Goal: Task Accomplishment & Management: Manage account settings

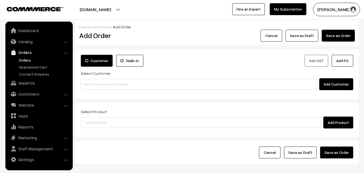
click at [109, 88] on input at bounding box center [199, 84] width 236 height 11
click at [93, 83] on input "98805 47253" at bounding box center [199, 84] width 236 height 11
click at [96, 83] on input "98805 47253" at bounding box center [199, 84] width 236 height 11
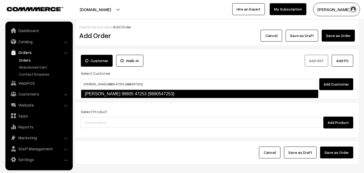
type input "Parvathy Venkatraman 98805 47253 [9880547253]"
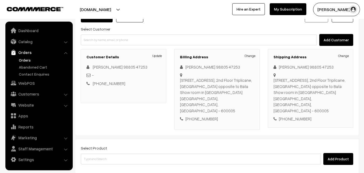
scroll to position [98, 0]
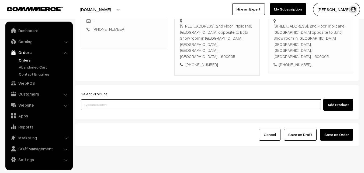
click at [95, 99] on input at bounding box center [201, 104] width 240 height 11
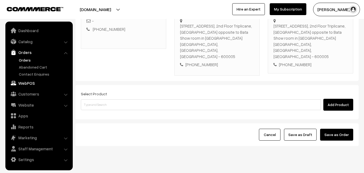
click at [22, 85] on link "WebPOS" at bounding box center [39, 83] width 64 height 10
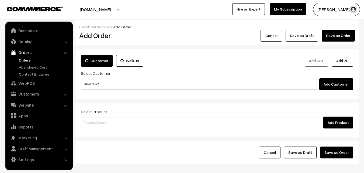
click at [94, 83] on input "98844 61761" at bounding box center [199, 84] width 236 height 11
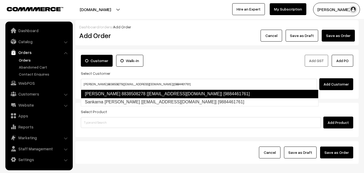
type input "Sankaran pillai 8838508278 [test14@gmail.com] [9884461761]"
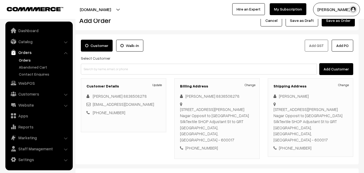
scroll to position [81, 0]
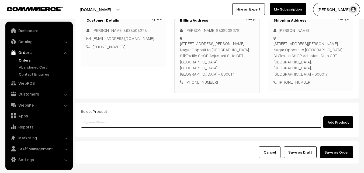
click at [162, 117] on input at bounding box center [201, 122] width 240 height 11
click at [135, 117] on input at bounding box center [201, 122] width 240 height 11
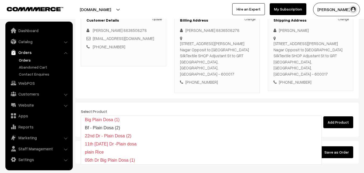
type input "Bf - Plain Dosa (2)"
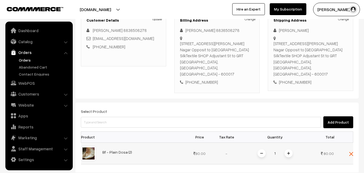
drag, startPoint x: 289, startPoint y: 140, endPoint x: 310, endPoint y: 123, distance: 27.2
click at [289, 152] on img at bounding box center [288, 153] width 3 height 3
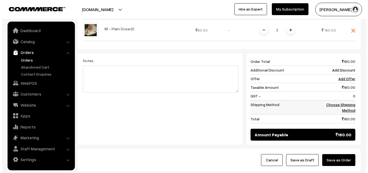
scroll to position [189, 0]
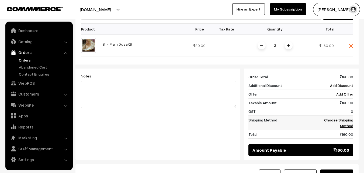
click at [349, 118] on link "Choose Shipping Method" at bounding box center [338, 123] width 29 height 10
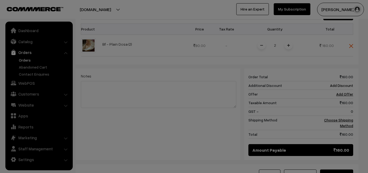
click at [0, 0] on div "× Add Shipping Please wait..." at bounding box center [0, 0] width 0 height 0
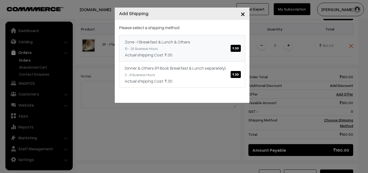
click at [183, 54] on div "Actual shipping Cost: ₹.30" at bounding box center [182, 54] width 115 height 6
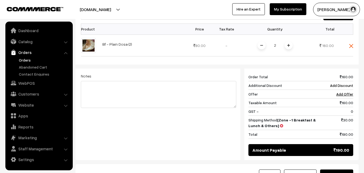
click at [340, 169] on button "Save as Order" at bounding box center [336, 175] width 33 height 12
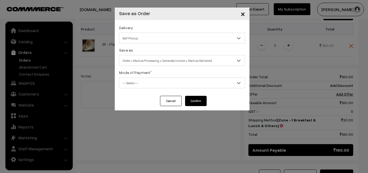
drag, startPoint x: 150, startPoint y: 51, endPoint x: 151, endPoint y: 60, distance: 9.2
click at [150, 51] on div "Save as Order Order + Mark as Processing Order + Mark as Processing + Generate …" at bounding box center [182, 56] width 126 height 19
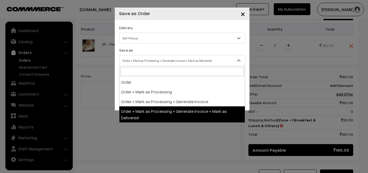
click at [151, 60] on span "Order + Mark as Processing + Generate Invoice + Mark as Delivered" at bounding box center [182, 60] width 126 height 9
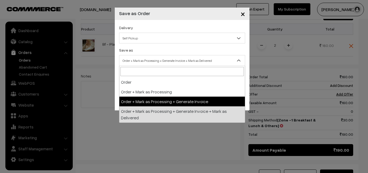
drag, startPoint x: 157, startPoint y: 106, endPoint x: 156, endPoint y: 99, distance: 6.6
select select "3"
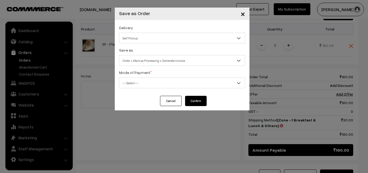
click at [147, 84] on span "-- Select --" at bounding box center [182, 82] width 126 height 9
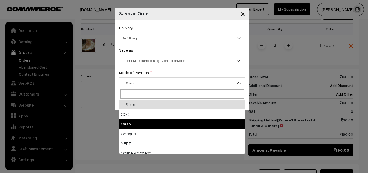
select select "2"
checkbox input "true"
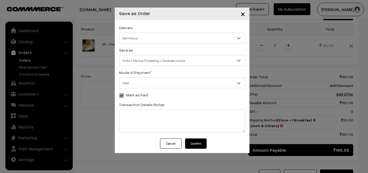
click at [163, 61] on span "Order + Mark as Processing + Generate Invoice" at bounding box center [182, 60] width 126 height 9
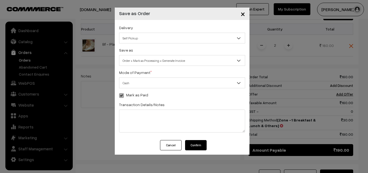
click at [194, 144] on button "Confirm" at bounding box center [196, 145] width 22 height 10
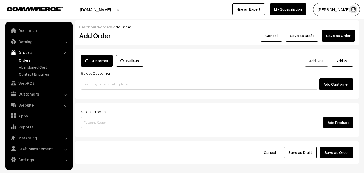
drag, startPoint x: 23, startPoint y: 61, endPoint x: 27, endPoint y: 76, distance: 16.2
click at [23, 61] on link "Orders" at bounding box center [44, 60] width 53 height 6
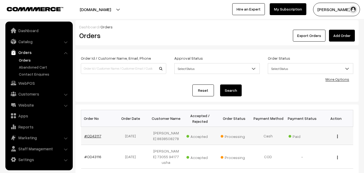
click at [91, 136] on link "#OD43117" at bounding box center [92, 135] width 17 height 5
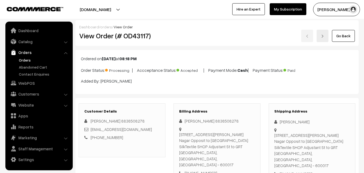
click at [152, 39] on h2 "View Order (# OD43117)" at bounding box center [122, 36] width 87 height 8
click at [98, 37] on h2 "View Order (# OD43117)" at bounding box center [122, 36] width 87 height 8
drag, startPoint x: 91, startPoint y: 34, endPoint x: 160, endPoint y: 41, distance: 69.1
click at [160, 38] on h2 "View Order (# OD43117)" at bounding box center [122, 36] width 87 height 8
copy h2 "w Order (# OD43117)"
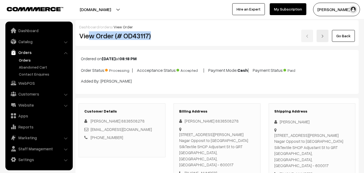
click at [94, 29] on link "Dashboard" at bounding box center [89, 27] width 20 height 5
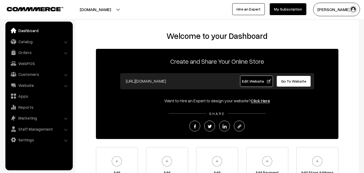
click at [104, 47] on div "Welcome to your Dashboard Create and Share Your Online Store https://annamfood.…" at bounding box center [217, 109] width 273 height 156
click at [23, 52] on link "Orders" at bounding box center [39, 52] width 64 height 10
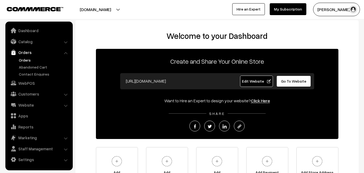
click at [30, 60] on link "Orders" at bounding box center [44, 60] width 53 height 6
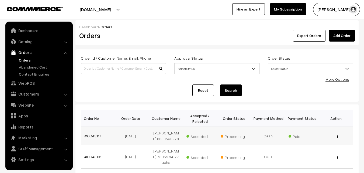
click at [92, 136] on link "#OD43117" at bounding box center [92, 135] width 17 height 5
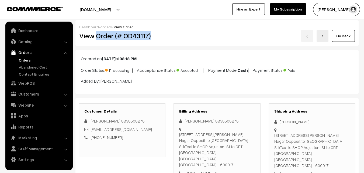
drag, startPoint x: 96, startPoint y: 39, endPoint x: 159, endPoint y: 39, distance: 62.8
click at [159, 39] on h2 "View Order (# OD43117)" at bounding box center [122, 36] width 87 height 8
copy h2 "Order (# OD43117)"
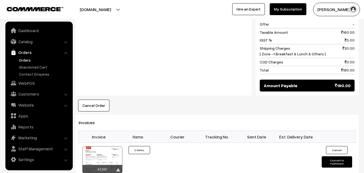
scroll to position [270, 0]
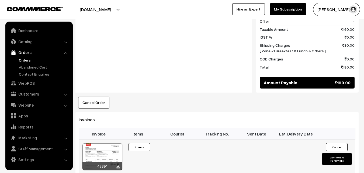
click at [104, 143] on div at bounding box center [102, 156] width 40 height 27
click at [29, 83] on link "WebPOS" at bounding box center [39, 83] width 64 height 10
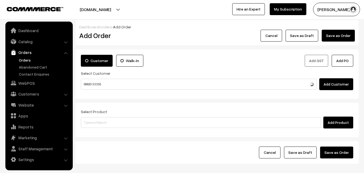
click at [94, 82] on input "99620 33355" at bounding box center [199, 84] width 236 height 11
type input "9962033355"
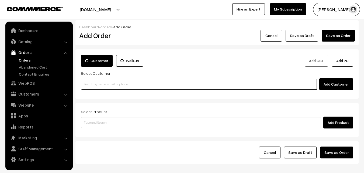
click at [103, 84] on input at bounding box center [199, 84] width 236 height 11
paste input "98410 47261"
click at [93, 83] on input "98410 47261" at bounding box center [199, 84] width 236 height 11
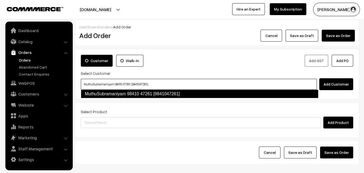
type input "MuthuSubramaniyam 98410 47261 [9841047261]"
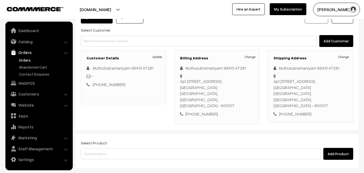
scroll to position [92, 0]
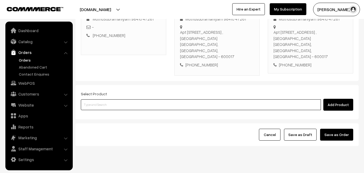
click at [169, 99] on input at bounding box center [201, 104] width 240 height 11
click at [143, 99] on input at bounding box center [201, 104] width 240 height 11
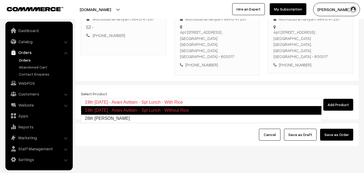
type input "28th Vangibath Sadam"
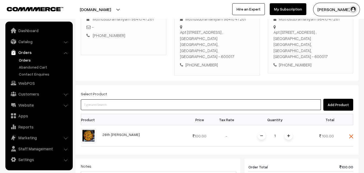
click at [143, 99] on input at bounding box center [201, 104] width 240 height 11
click at [140, 99] on input at bounding box center [201, 104] width 240 height 11
click at [139, 99] on input at bounding box center [201, 104] width 240 height 11
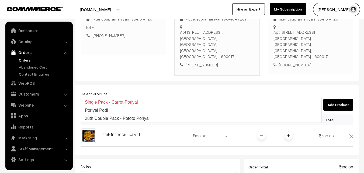
type input "28th Couple Pack - Pototo Poriyal"
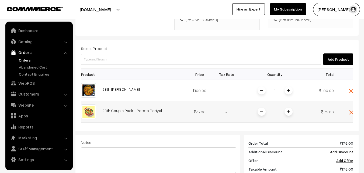
scroll to position [146, 0]
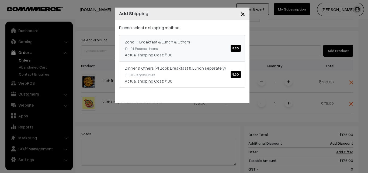
click at [189, 51] on link "Zone -1 Breakfast & Lunch & Others ₹.30 10 - 24 Business Hours Actual shipping …" at bounding box center [182, 48] width 126 height 26
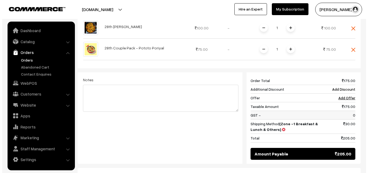
scroll to position [244, 0]
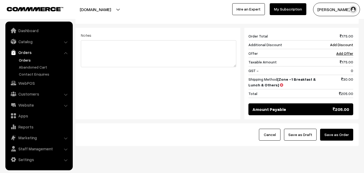
click at [346, 129] on button "Save as Order" at bounding box center [336, 135] width 33 height 12
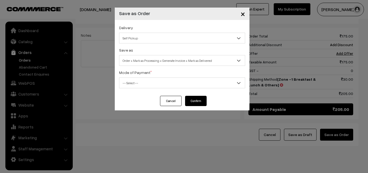
click at [139, 63] on span "Order + Mark as Processing + Generate Invoice + Mark as Delivered" at bounding box center [182, 60] width 126 height 9
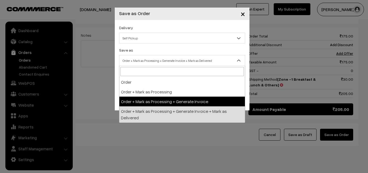
select select "3"
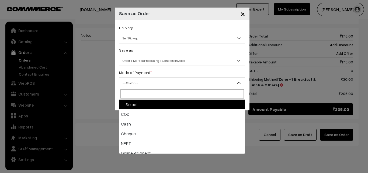
click at [136, 88] on span "-- Select --" at bounding box center [182, 82] width 126 height 11
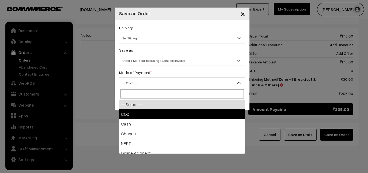
select select "1"
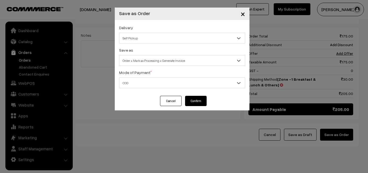
click at [194, 102] on button "Confirm" at bounding box center [196, 101] width 22 height 10
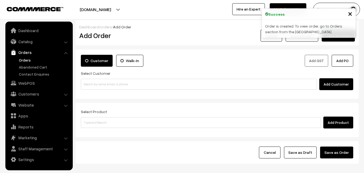
click at [27, 60] on link "Orders" at bounding box center [44, 60] width 53 height 6
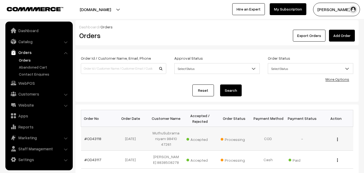
click at [96, 133] on td "#OD43118" at bounding box center [98, 139] width 34 height 24
click at [95, 136] on link "#OD43118" at bounding box center [92, 138] width 17 height 5
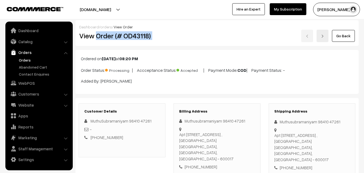
drag, startPoint x: 129, startPoint y: 36, endPoint x: 178, endPoint y: 33, distance: 49.1
click at [178, 33] on div "View Order (# OD43118) Go Back" at bounding box center [217, 36] width 284 height 12
copy div "Order (# OD43118)"
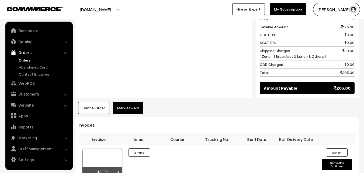
scroll to position [297, 0]
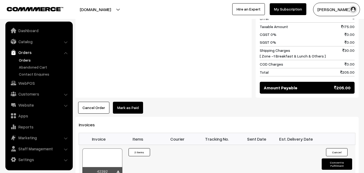
click at [114, 148] on div at bounding box center [102, 161] width 40 height 27
click at [21, 80] on link "WebPOS" at bounding box center [39, 83] width 64 height 10
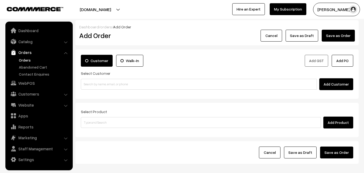
click at [110, 86] on input at bounding box center [199, 84] width 236 height 11
click at [98, 80] on input "98402 01222" at bounding box center [199, 84] width 236 height 11
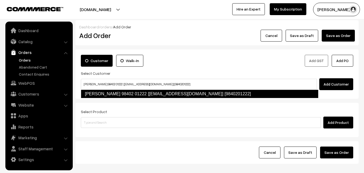
type input "[PERSON_NAME] 98402 01222 [[EMAIL_ADDRESS][DOMAIN_NAME]] [9840201222]"
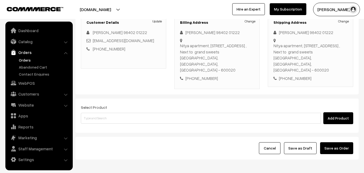
scroll to position [92, 0]
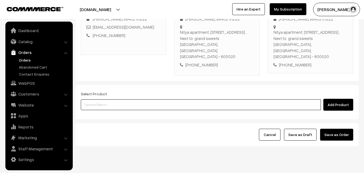
click at [114, 99] on input at bounding box center [201, 104] width 240 height 11
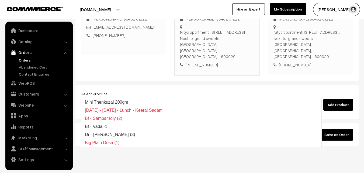
type input "Mini Thenkuzal 200gm"
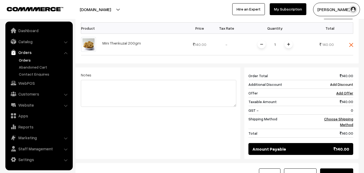
scroll to position [200, 0]
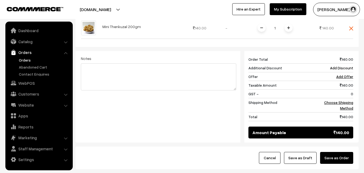
click at [355, 94] on div "140 Order Total 140.00 Additional Discount Add Discount Offer Add Offer Taxable…" at bounding box center [298, 96] width 117 height 91
click at [349, 98] on td "Choose Shipping Method" at bounding box center [336, 105] width 33 height 14
click at [342, 100] on link "Choose Shipping Method" at bounding box center [338, 105] width 29 height 10
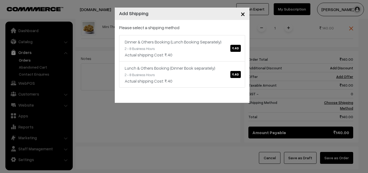
click at [167, 28] on p "Please select a shipping method" at bounding box center [182, 27] width 126 height 6
click at [172, 41] on div "Dinner & Others Booking (Lunch Booking Separately) ₹.40" at bounding box center [182, 42] width 115 height 6
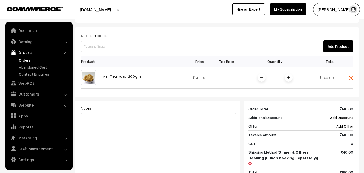
scroll to position [65, 0]
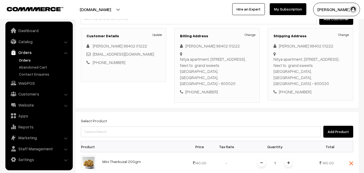
click at [122, 117] on div "Select Product Add Product" at bounding box center [217, 127] width 273 height 20
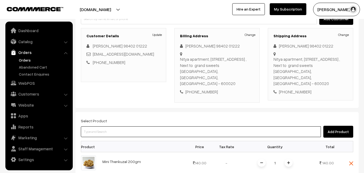
click at [113, 126] on input at bounding box center [201, 131] width 240 height 11
click at [98, 126] on input at bounding box center [201, 131] width 240 height 11
type input "Bf - [PERSON_NAME] (2)"
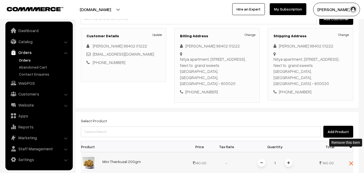
click at [352, 161] on img at bounding box center [351, 163] width 4 height 4
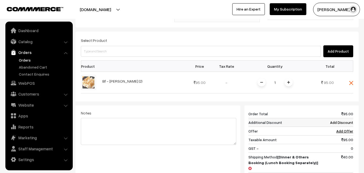
scroll to position [146, 0]
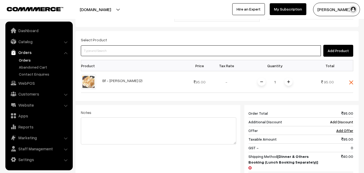
click at [136, 45] on input at bounding box center [201, 50] width 240 height 11
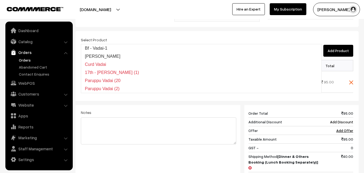
type input "Bf - Vadai-1"
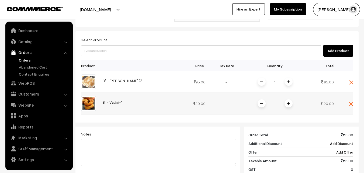
click at [291, 99] on span at bounding box center [289, 103] width 8 height 8
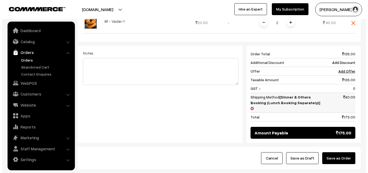
scroll to position [245, 0]
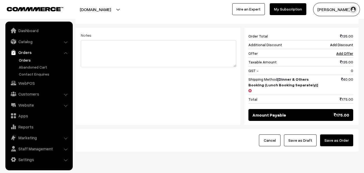
click at [340, 134] on button "Save as Order" at bounding box center [336, 140] width 33 height 12
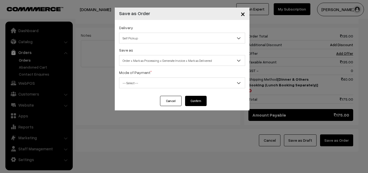
click at [140, 63] on span "Order + Mark as Processing + Generate Invoice + Mark as Delivered" at bounding box center [182, 60] width 126 height 9
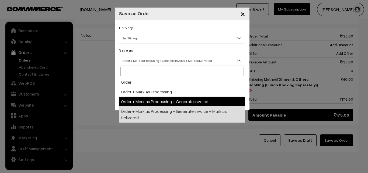
select select "3"
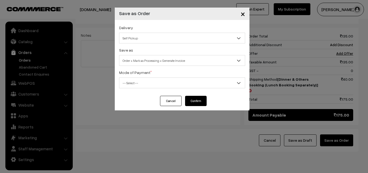
click at [137, 69] on div "Mode of Payment * -- Select -- COD Cash Cheque NEFT Online Payment DD Others --…" at bounding box center [182, 78] width 126 height 19
click at [135, 84] on span "-- Select --" at bounding box center [182, 82] width 126 height 9
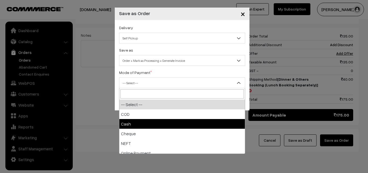
select select "2"
checkbox input "true"
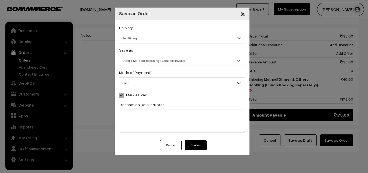
click at [201, 145] on button "Confirm" at bounding box center [196, 145] width 22 height 10
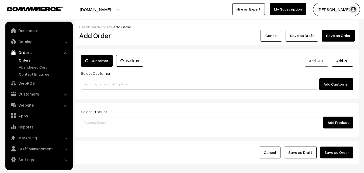
click at [29, 61] on link "Orders" at bounding box center [44, 60] width 53 height 6
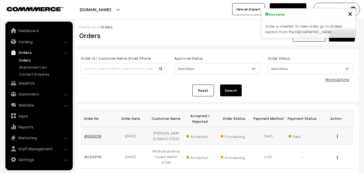
click at [97, 135] on link "#OD43119" at bounding box center [92, 135] width 17 height 5
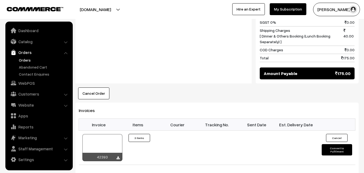
scroll to position [323, 0]
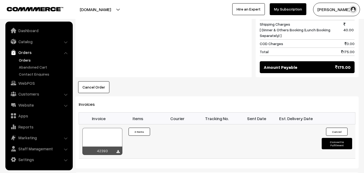
click at [109, 128] on div at bounding box center [102, 141] width 40 height 27
click at [36, 86] on link "WebPOS" at bounding box center [39, 83] width 64 height 10
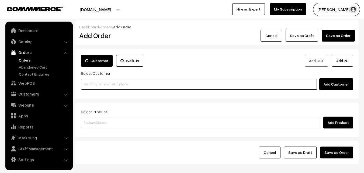
click at [106, 83] on input at bounding box center [199, 84] width 236 height 11
paste input "98401 40417"
click at [98, 83] on input "98401 40417" at bounding box center [199, 84] width 236 height 11
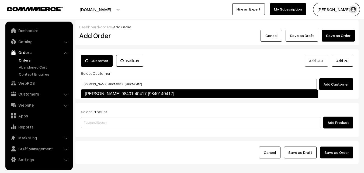
type input "[PERSON_NAME] 98401 40417 [9840140417]"
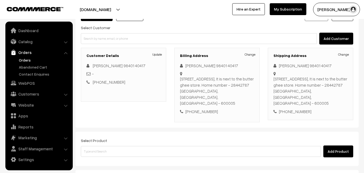
scroll to position [98, 0]
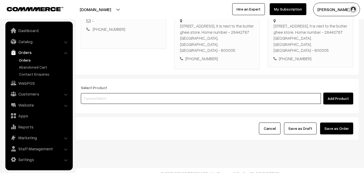
click at [155, 95] on input at bounding box center [201, 98] width 240 height 11
click at [134, 93] on input at bounding box center [201, 98] width 240 height 11
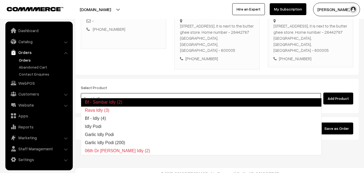
type input "Bf - Idly (4)"
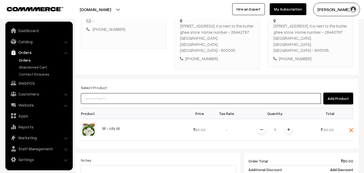
click at [134, 93] on input at bounding box center [201, 98] width 240 height 11
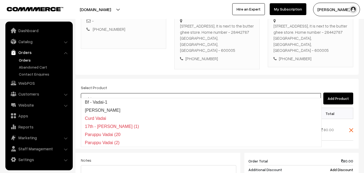
type input "Bf - Vadai-1"
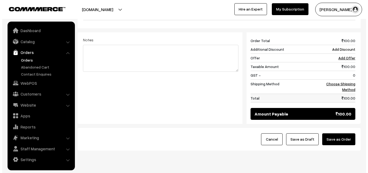
scroll to position [251, 0]
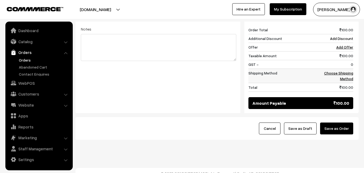
click at [350, 71] on link "Choose Shipping Method" at bounding box center [338, 76] width 29 height 10
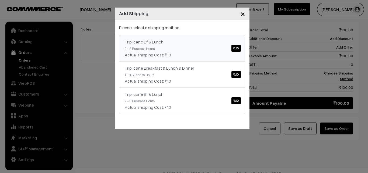
click at [201, 31] on div "Please select a shipping method Triplicane Bf & Lunch ₹.10 2 - 8 Business Hours…" at bounding box center [182, 68] width 126 height 89
click at [209, 44] on div "Triplicane Bf & Lunch ₹.10" at bounding box center [182, 42] width 115 height 6
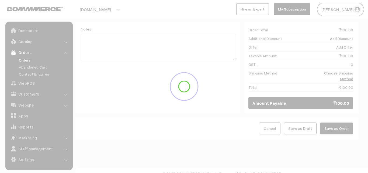
scroll to position [245, 0]
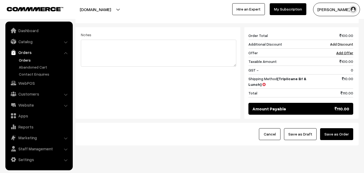
click at [339, 128] on button "Save as Order" at bounding box center [336, 134] width 33 height 12
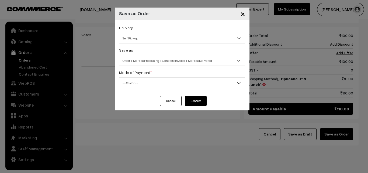
click at [151, 54] on div "Save as Order Order + Mark as Processing Order + Mark as Processing + Generate …" at bounding box center [182, 56] width 126 height 19
click at [148, 58] on span "Order + Mark as Processing + Generate Invoice + Mark as Delivered" at bounding box center [182, 60] width 126 height 9
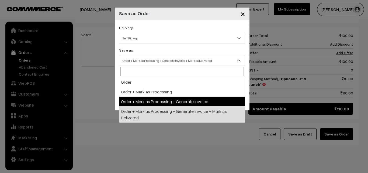
select select "3"
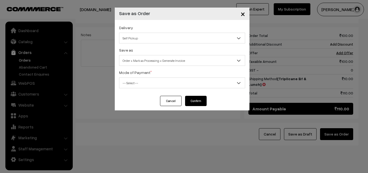
click at [137, 87] on span "-- Select --" at bounding box center [182, 82] width 126 height 9
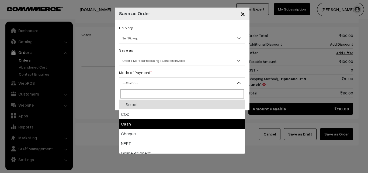
select select "2"
checkbox input "true"
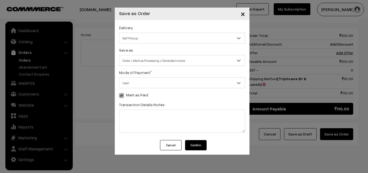
click at [203, 145] on button "Confirm" at bounding box center [196, 145] width 22 height 10
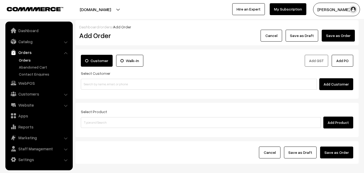
click at [28, 60] on link "Orders" at bounding box center [44, 60] width 53 height 6
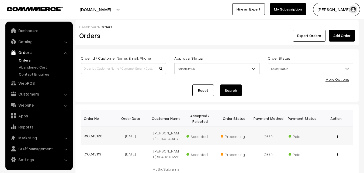
click at [95, 134] on link "#OD43120" at bounding box center [93, 135] width 18 height 5
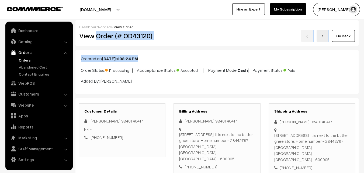
drag, startPoint x: 96, startPoint y: 37, endPoint x: 199, endPoint y: 47, distance: 103.7
copy div "Order (# OD43120) Go Back Ordered on [DATE] 08:24 PM"
click at [164, 40] on h2 "View Order (# OD43120)" at bounding box center [122, 36] width 87 height 8
copy h2 "Order (# OD43120)"
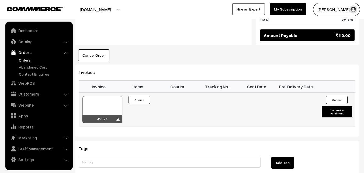
scroll to position [350, 0]
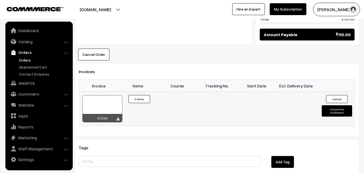
click at [106, 106] on div at bounding box center [102, 108] width 40 height 27
click at [99, 51] on button "Cancel Order" at bounding box center [93, 55] width 31 height 12
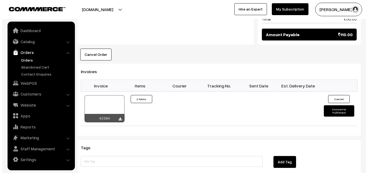
scroll to position [351, 0]
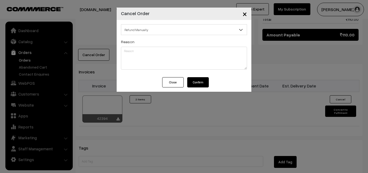
click at [198, 83] on button "Confirm" at bounding box center [198, 82] width 22 height 10
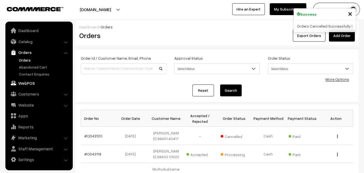
click at [30, 84] on link "WebPOS" at bounding box center [39, 83] width 64 height 10
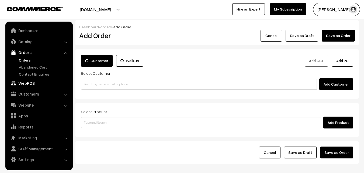
click at [28, 83] on link "WebPOS" at bounding box center [39, 83] width 64 height 10
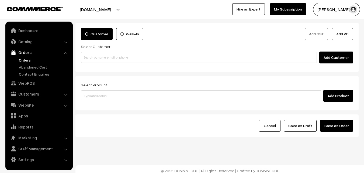
scroll to position [30, 0]
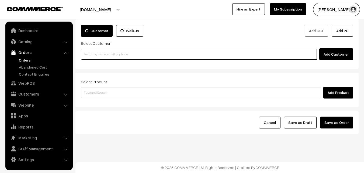
click at [104, 58] on input at bounding box center [199, 54] width 236 height 11
paste input "98401 40417"
click at [95, 53] on input "98401 40417" at bounding box center [199, 54] width 236 height 11
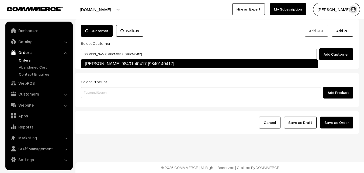
type input "[PERSON_NAME] 98401 40417 [9840140417]"
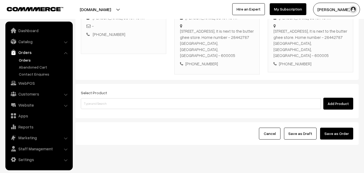
scroll to position [98, 0]
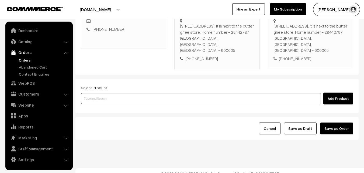
drag, startPoint x: 156, startPoint y: 92, endPoint x: 150, endPoint y: 91, distance: 6.2
click at [151, 93] on input at bounding box center [201, 98] width 240 height 11
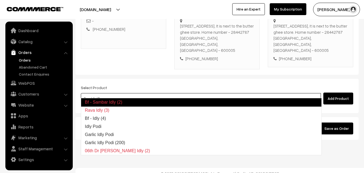
type input "Bf - Idly (4)"
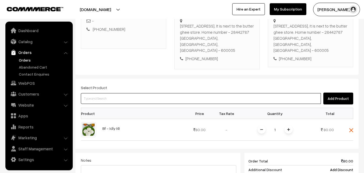
click at [150, 93] on input at bounding box center [201, 98] width 240 height 11
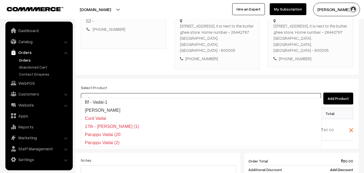
type input "Bf - Vadai-1"
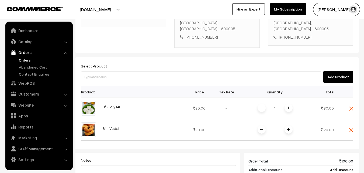
scroll to position [206, 0]
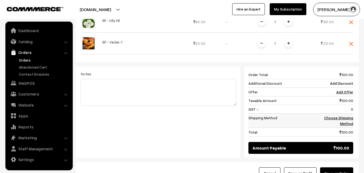
click at [347, 114] on td "Choose Shipping Method" at bounding box center [336, 120] width 33 height 14
click at [345, 115] on link "Choose Shipping Method" at bounding box center [338, 120] width 29 height 10
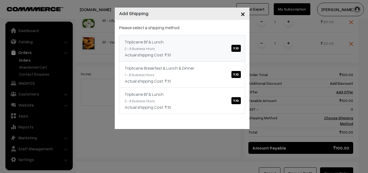
drag, startPoint x: 190, startPoint y: 50, endPoint x: 193, endPoint y: 67, distance: 17.7
click at [191, 50] on link "Triplicane Bf & Lunch ₹.10 2 - 8 Business Hours Actual shipping Cost: ₹.10" at bounding box center [182, 48] width 126 height 26
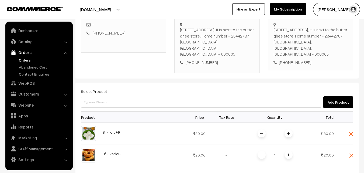
scroll to position [44, 0]
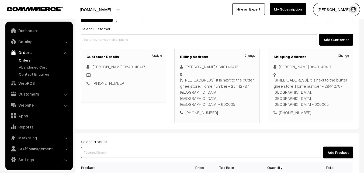
click at [133, 147] on input at bounding box center [201, 152] width 240 height 11
click at [112, 149] on input at bounding box center [201, 152] width 240 height 11
paste input "28th With Rice"
type input "28th With Rice"
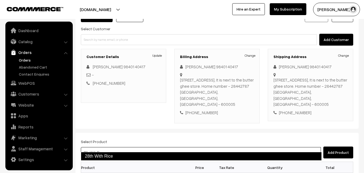
click at [102, 157] on link "28th With Rice" at bounding box center [201, 156] width 241 height 9
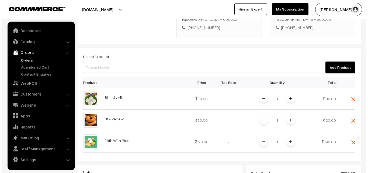
scroll to position [260, 0]
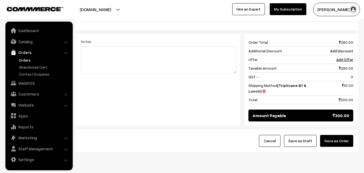
click at [342, 135] on button "Save as Order" at bounding box center [336, 141] width 33 height 12
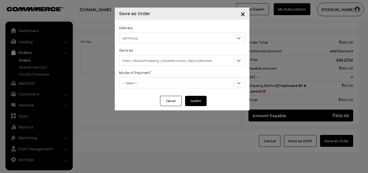
click at [143, 62] on span "Order + Mark as Processing + Generate Invoice + Mark as Delivered" at bounding box center [182, 60] width 126 height 9
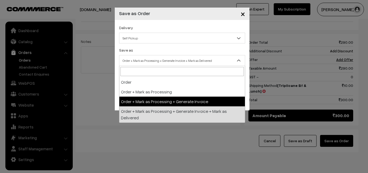
select select "3"
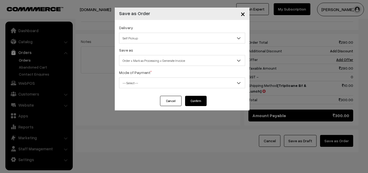
click at [134, 90] on div "Delivery Self Pickup Triplicane Bf & Lunch (₹10) (2 - 8 Business Hours) Triplic…" at bounding box center [182, 58] width 135 height 76
click at [135, 85] on span "-- Select --" at bounding box center [182, 82] width 126 height 9
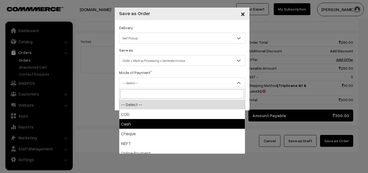
select select "2"
checkbox input "true"
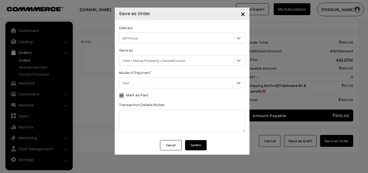
click at [200, 144] on button "Confirm" at bounding box center [196, 145] width 22 height 10
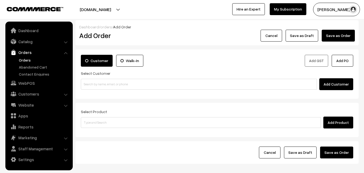
click at [24, 59] on link "Orders" at bounding box center [44, 60] width 53 height 6
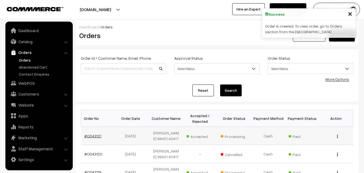
click at [97, 135] on link "#OD43121" at bounding box center [92, 135] width 17 height 5
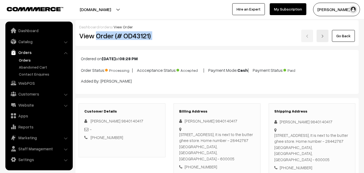
drag, startPoint x: 0, startPoint y: 0, endPoint x: 206, endPoint y: 33, distance: 208.9
click at [206, 35] on div "View Order (# OD43121) Go Back" at bounding box center [217, 36] width 284 height 12
copy div "Order (# OD43121)"
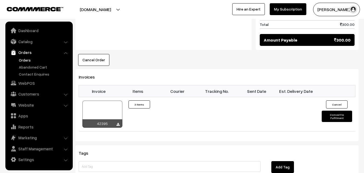
scroll to position [377, 0]
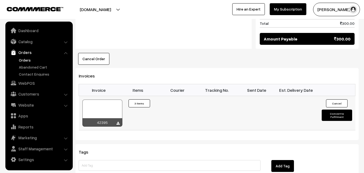
click at [112, 99] on div at bounding box center [102, 112] width 40 height 27
click at [29, 94] on link "Customers" at bounding box center [39, 94] width 64 height 10
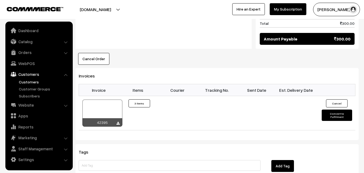
click at [32, 83] on link "Customers" at bounding box center [44, 82] width 53 height 6
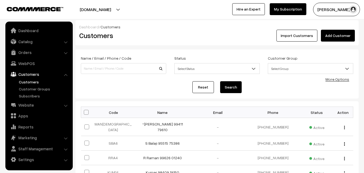
click at [341, 40] on link "Add Customer" at bounding box center [338, 36] width 34 height 12
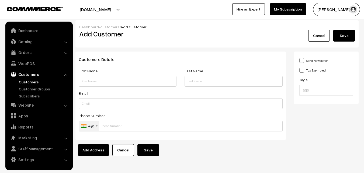
click at [102, 75] on div "First Name" at bounding box center [128, 76] width 98 height 19
click at [96, 79] on input "text" at bounding box center [128, 81] width 98 height 11
paste input "Saran"
paste input "99620 33355"
type input "Saran 99620 33355"
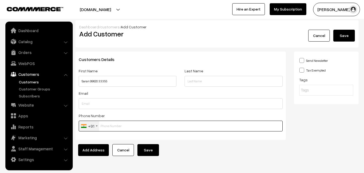
click at [109, 127] on input "text" at bounding box center [181, 125] width 204 height 11
paste input "99620 3335"
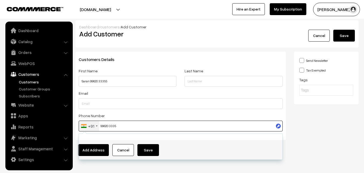
click at [109, 124] on input "99620 3335" at bounding box center [181, 125] width 204 height 11
click at [110, 125] on input "99620 3335" at bounding box center [181, 125] width 204 height 11
click at [130, 126] on input "996203335" at bounding box center [181, 125] width 204 height 11
type input "9962033355"
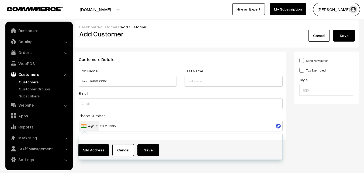
click at [349, 34] on button "Save" at bounding box center [344, 36] width 22 height 12
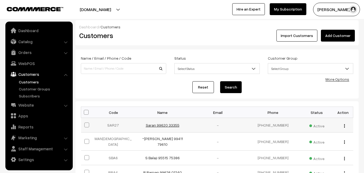
click at [160, 123] on link "Saran 99620 33355" at bounding box center [163, 125] width 34 height 5
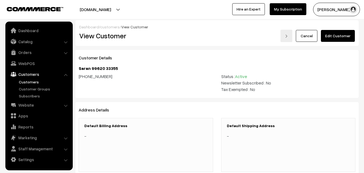
click at [338, 35] on link "Edit Customer" at bounding box center [338, 36] width 34 height 12
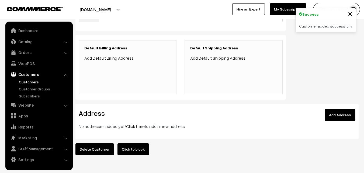
scroll to position [98, 0]
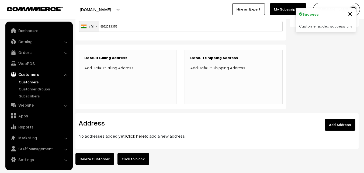
click at [133, 137] on link "Click here" at bounding box center [135, 135] width 19 height 5
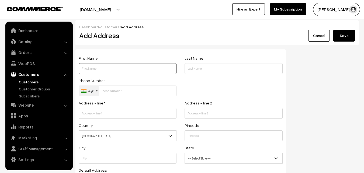
click at [101, 68] on input "text" at bounding box center [128, 68] width 98 height 11
click at [117, 69] on input "text" at bounding box center [128, 68] width 98 height 11
paste input "Saran"
paste input "99620 33355"
type input "Saran 99620 33355"
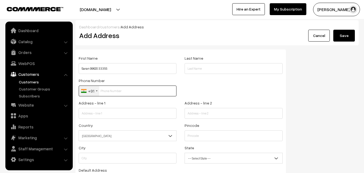
click at [113, 89] on input "text" at bounding box center [128, 90] width 98 height 11
paste input "99620 3335"
click at [112, 90] on input "99620 3335" at bounding box center [128, 90] width 98 height 11
type input "9962033355"
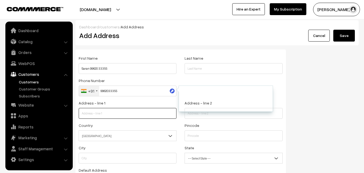
click at [119, 111] on input "text" at bounding box center [128, 113] width 98 height 11
click at [120, 113] on input "text" at bounding box center [128, 113] width 98 height 11
paste input "Golden castle , flat g third floor, Ramaswamy salai, kk nagar Chennai"
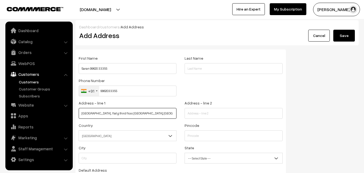
drag, startPoint x: 124, startPoint y: 113, endPoint x: 140, endPoint y: 116, distance: 15.6
click at [140, 116] on input "Golden castle , flat g third floor, Ramaswamy salai, kk nagar Chennai" at bounding box center [128, 113] width 98 height 11
click at [125, 115] on input "Golden castle , flat g third floor, Ramaswamy salai, kk nagar Chennai" at bounding box center [128, 113] width 98 height 11
type input "Golden castle , flat g third floor,"
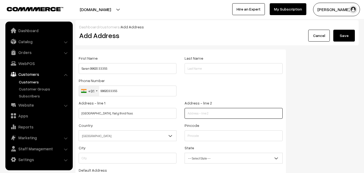
paste input "Ramaswamy salai, kk nagar Chennai"
type input "Ramaswamy salai, kk nagar Chennai"
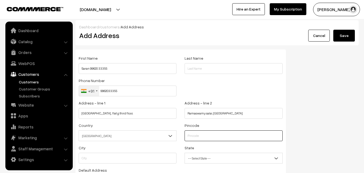
click at [192, 135] on input "text" at bounding box center [234, 135] width 98 height 11
type input "600078"
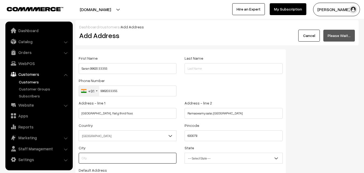
type input "Chennai"
select select "[GEOGRAPHIC_DATA]"
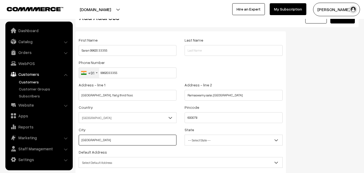
scroll to position [27, 0]
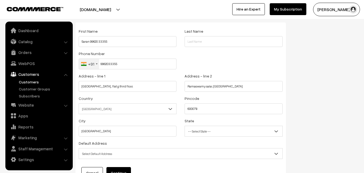
click at [108, 154] on span "Select Default Address" at bounding box center [181, 153] width 204 height 9
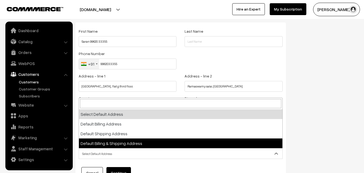
select select "3"
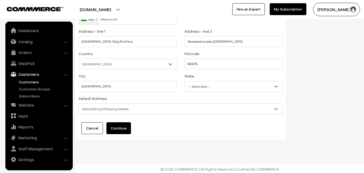
scroll to position [73, 0]
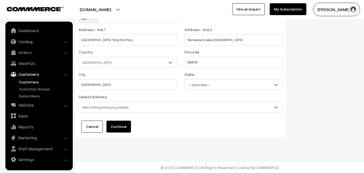
click at [124, 127] on button "Continue" at bounding box center [118, 126] width 25 height 12
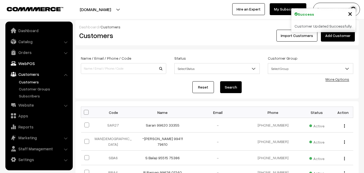
click at [28, 63] on link "WebPOS" at bounding box center [39, 63] width 64 height 10
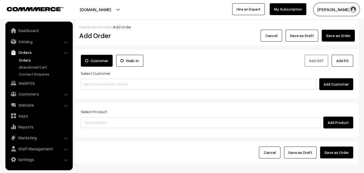
drag, startPoint x: 118, startPoint y: 92, endPoint x: 112, endPoint y: 82, distance: 11.1
click at [117, 89] on div "Customer Walk-In Add GST Add PO Select Customer Add Customer" at bounding box center [216, 73] width 283 height 49
drag, startPoint x: 110, startPoint y: 78, endPoint x: 96, endPoint y: 79, distance: 14.3
click at [110, 78] on div "Add Customer" at bounding box center [217, 84] width 273 height 12
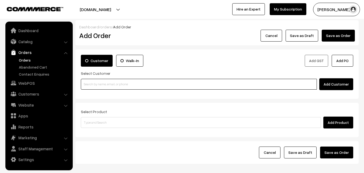
click at [95, 82] on input at bounding box center [199, 84] width 236 height 11
paste input "99620 33355"
click at [94, 84] on input "99620 33355" at bounding box center [199, 84] width 236 height 11
click at [96, 91] on link "Saran 99620 33355 [9962033355]" at bounding box center [199, 94] width 237 height 8
type input "99620 33355"
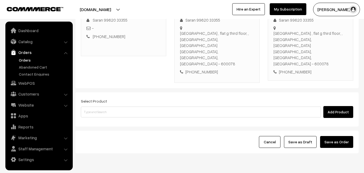
scroll to position [92, 0]
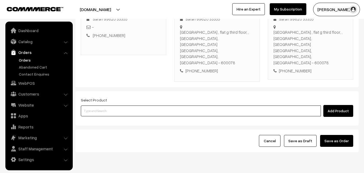
click at [162, 105] on input at bounding box center [201, 110] width 240 height 11
click at [104, 105] on input at bounding box center [201, 110] width 240 height 11
paste input "28th Without Rice..."
type input "28th Without Rice..."
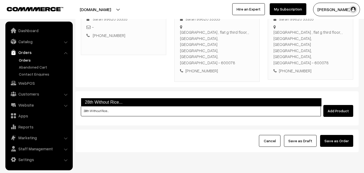
click at [100, 101] on link "28th Without Rice..." at bounding box center [201, 102] width 241 height 9
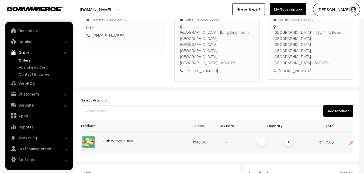
click at [291, 138] on span at bounding box center [289, 142] width 8 height 8
click at [288, 138] on span at bounding box center [289, 142] width 8 height 8
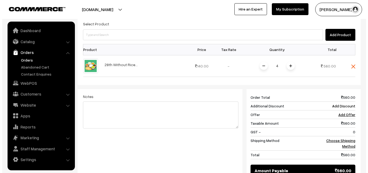
scroll to position [223, 0]
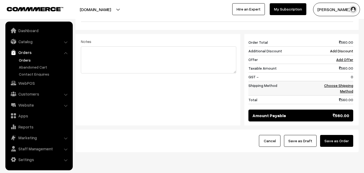
click at [349, 83] on link "Choose Shipping Method" at bounding box center [338, 88] width 29 height 10
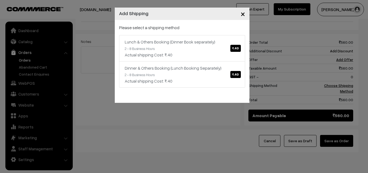
click at [203, 40] on link "Lunch & Others Booking (Dinner Book separately) ₹.40 2 - 8 Business Hours Actua…" at bounding box center [182, 48] width 126 height 26
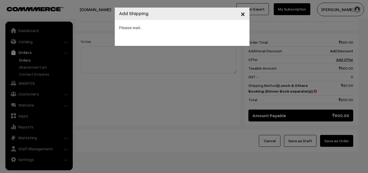
click at [343, 121] on div "× Add Shipping Please wait..." at bounding box center [184, 86] width 368 height 173
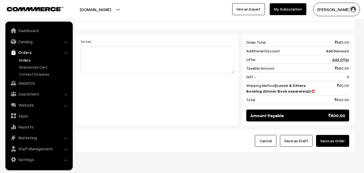
click at [336, 135] on button "Save as Order" at bounding box center [332, 141] width 33 height 12
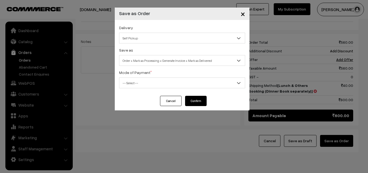
click at [195, 48] on div "Save as Order Order + Mark as Processing Order + Mark as Processing + Generate …" at bounding box center [182, 56] width 126 height 19
click at [190, 60] on span "Order + Mark as Processing + Generate Invoice + Mark as Delivered" at bounding box center [182, 60] width 126 height 9
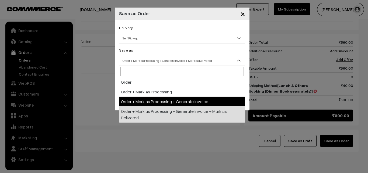
select select "3"
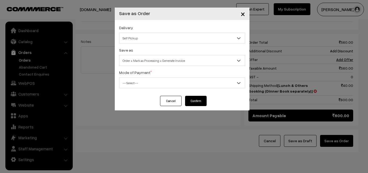
click at [151, 89] on div "Delivery Self Pickup Lunch & Others Booking (Dinner Book separately) (₹40) (2 -…" at bounding box center [182, 58] width 135 height 76
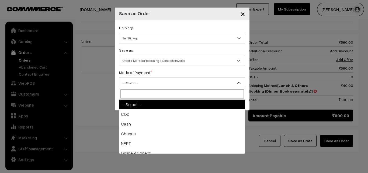
click at [151, 83] on span "-- Select --" at bounding box center [182, 82] width 126 height 9
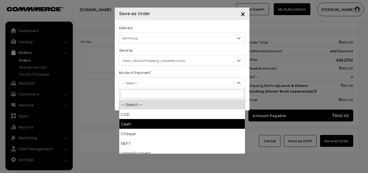
select select "2"
checkbox input "true"
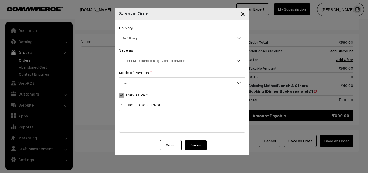
click at [194, 143] on button "Confirm" at bounding box center [196, 145] width 22 height 10
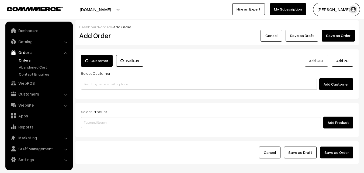
click at [28, 61] on link "Orders" at bounding box center [44, 60] width 53 height 6
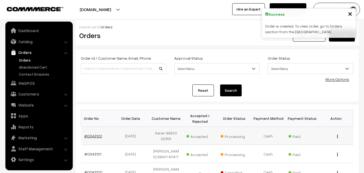
click at [94, 136] on link "#OD43122" at bounding box center [93, 135] width 18 height 5
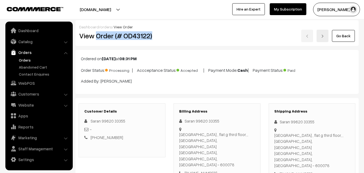
drag, startPoint x: 97, startPoint y: 36, endPoint x: 166, endPoint y: 36, distance: 69.0
click at [166, 36] on div "View Order (# OD43122)" at bounding box center [122, 36] width 95 height 12
copy h2 "Order (# OD43122)"
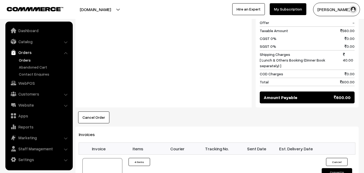
scroll to position [270, 0]
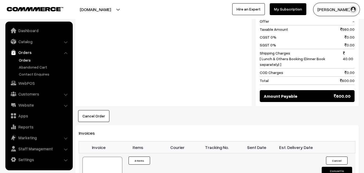
click at [115, 157] on div at bounding box center [102, 170] width 40 height 27
click at [32, 81] on link "WebPOS" at bounding box center [39, 83] width 64 height 10
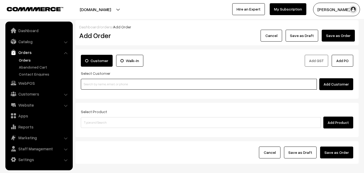
click at [99, 86] on input at bounding box center [199, 84] width 236 height 11
paste input "96770 32678"
click at [91, 82] on input "96770 32678" at bounding box center [199, 84] width 236 height 11
click at [96, 94] on link "Uma 96770 32678 [9677032678]" at bounding box center [199, 94] width 237 height 8
type input "96770 32678"
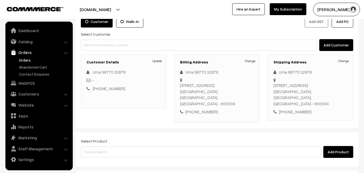
scroll to position [92, 0]
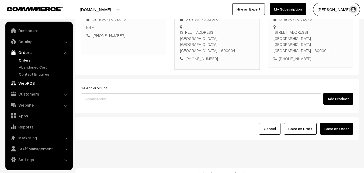
click at [37, 82] on link "WebPOS" at bounding box center [39, 83] width 64 height 10
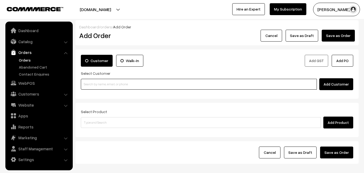
click at [98, 81] on input at bounding box center [199, 84] width 236 height 11
paste input "86103 15819"
click at [98, 82] on input "86103 15819" at bounding box center [199, 84] width 236 height 11
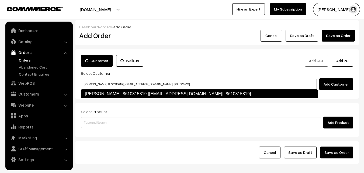
type input "[PERSON_NAME] 8610315819 [[EMAIL_ADDRESS][DOMAIN_NAME]] [8610315819]"
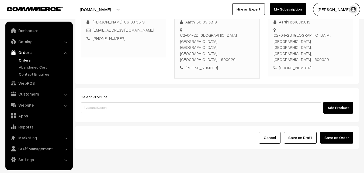
scroll to position [92, 0]
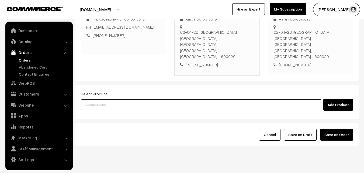
click at [150, 99] on input at bounding box center [201, 104] width 240 height 11
click at [154, 99] on input at bounding box center [201, 104] width 240 height 11
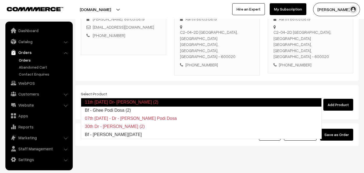
type input "Bf - Ghee Podi Dosa (2)"
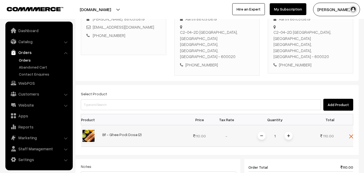
click at [349, 125] on td at bounding box center [345, 136] width 16 height 22
click at [350, 134] on img at bounding box center [351, 136] width 4 height 4
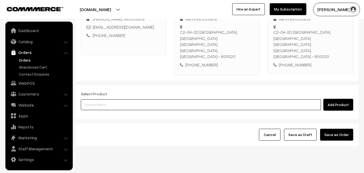
click at [252, 99] on input at bounding box center [201, 104] width 240 height 11
click at [251, 99] on input at bounding box center [201, 104] width 240 height 11
type input "a"
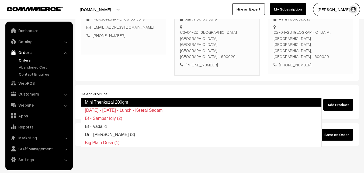
click at [112, 105] on link "Mini Thenkuzal 200gm" at bounding box center [201, 102] width 241 height 9
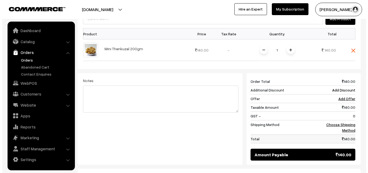
scroll to position [200, 0]
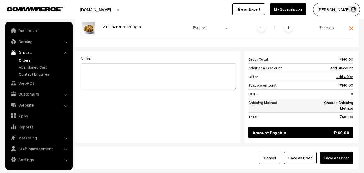
click at [347, 100] on link "Choose Shipping Method" at bounding box center [338, 105] width 29 height 10
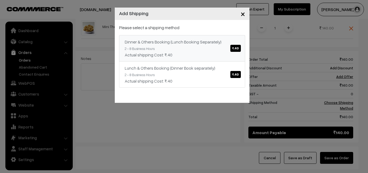
click at [215, 40] on div "Dinner & Others Booking (Lunch Booking Separately) ₹.40" at bounding box center [182, 42] width 115 height 6
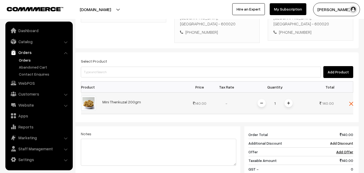
scroll to position [119, 0]
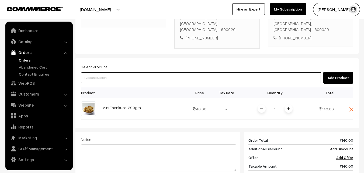
click at [150, 72] on input at bounding box center [201, 77] width 240 height 11
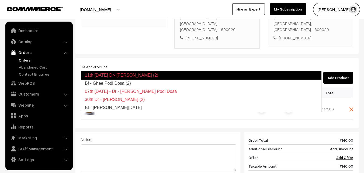
type input "Bf - Ghee Podi Dosa (2)"
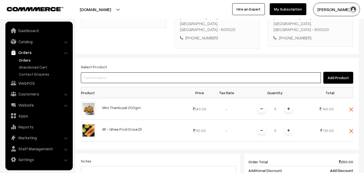
click at [128, 72] on input at bounding box center [201, 77] width 240 height 11
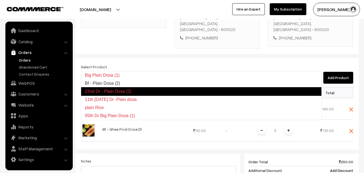
type input "Bf - Plain Dosa (2)"
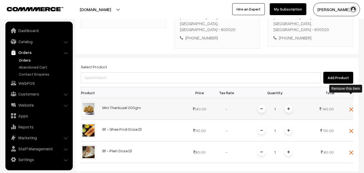
click at [350, 107] on img at bounding box center [351, 109] width 4 height 4
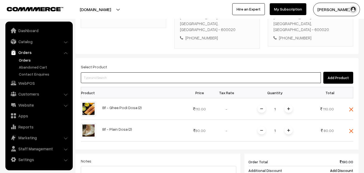
click at [127, 72] on input at bounding box center [201, 77] width 240 height 11
click at [126, 72] on input at bounding box center [201, 77] width 240 height 11
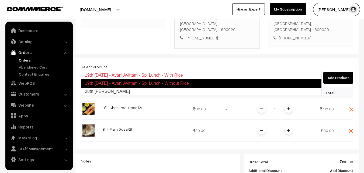
type input "28th [PERSON_NAME]"
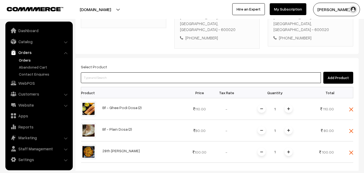
click at [135, 72] on input at bounding box center [201, 77] width 240 height 11
type input "28th Couple Pack - Keerai Kootu"
click at [151, 72] on input at bounding box center [201, 77] width 240 height 11
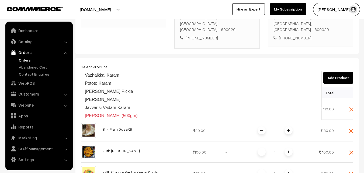
type input "Vazhaikkai Karam"
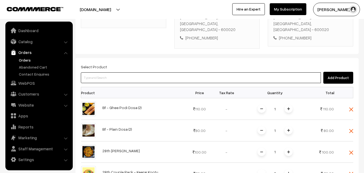
click at [151, 72] on input at bounding box center [201, 77] width 240 height 11
type input "No Products found"
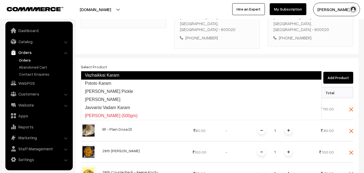
type input "Pototo Karam"
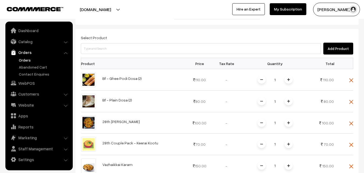
scroll to position [173, 0]
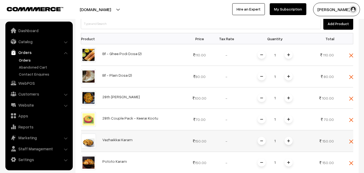
click at [351, 139] on img at bounding box center [351, 141] width 4 height 4
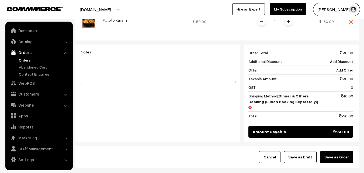
scroll to position [308, 0]
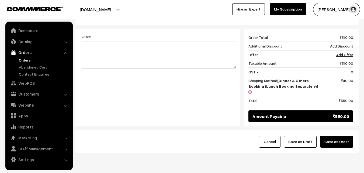
click at [342, 136] on button "Save as Order" at bounding box center [336, 142] width 33 height 12
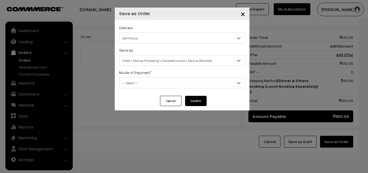
click at [153, 64] on span "Order + Mark as Processing + Generate Invoice + Mark as Delivered" at bounding box center [182, 60] width 126 height 9
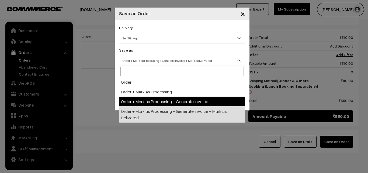
select select "3"
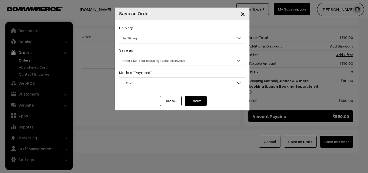
click at [175, 101] on button "Cancel" at bounding box center [171, 101] width 22 height 10
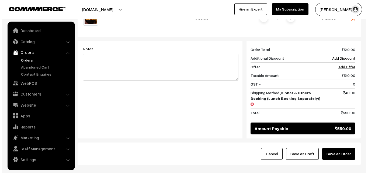
scroll to position [309, 0]
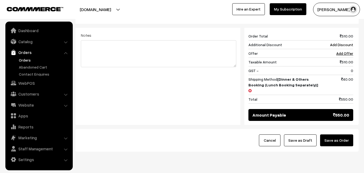
click at [344, 134] on button "Save as Order" at bounding box center [336, 140] width 33 height 12
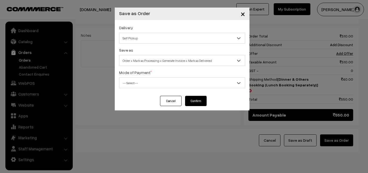
drag, startPoint x: 154, startPoint y: 58, endPoint x: 143, endPoint y: 64, distance: 13.1
click at [154, 58] on span "Order + Mark as Processing + Generate Invoice + Mark as Delivered" at bounding box center [182, 60] width 126 height 9
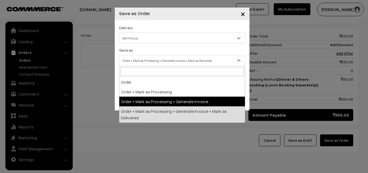
select select "3"
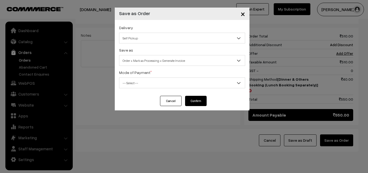
click at [135, 75] on div "Mode of Payment * -- Select -- COD Cash Cheque NEFT Online Payment DD Others --…" at bounding box center [182, 78] width 126 height 19
click at [135, 79] on span "-- Select --" at bounding box center [182, 82] width 126 height 9
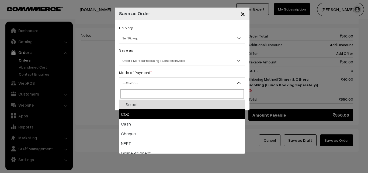
select select "1"
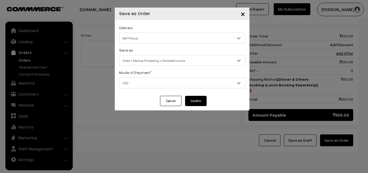
click at [191, 104] on button "Confirm" at bounding box center [196, 101] width 22 height 10
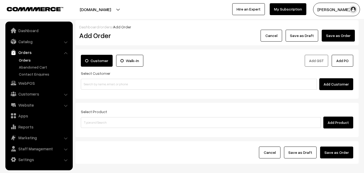
click at [19, 60] on link "Orders" at bounding box center [44, 60] width 53 height 6
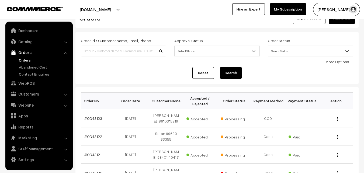
scroll to position [54, 0]
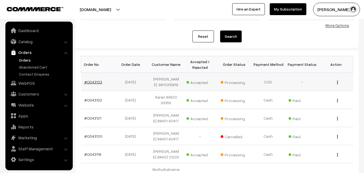
click at [92, 80] on link "#OD43123" at bounding box center [93, 82] width 18 height 5
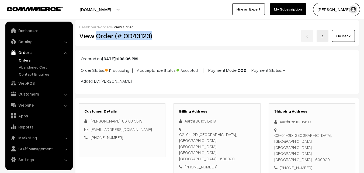
drag, startPoint x: 96, startPoint y: 38, endPoint x: 158, endPoint y: 38, distance: 62.3
click at [158, 38] on h2 "View Order (# OD43123)" at bounding box center [122, 36] width 87 height 8
copy h2 "Order (# OD43123)"
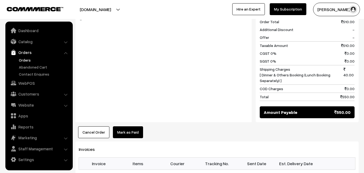
scroll to position [404, 0]
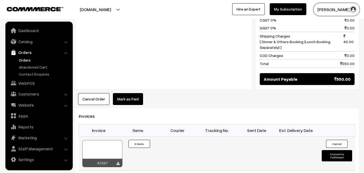
click at [95, 140] on div at bounding box center [102, 153] width 40 height 27
click at [23, 83] on link "WebPOS" at bounding box center [39, 83] width 64 height 10
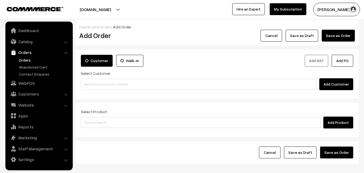
click at [92, 90] on div "Customer Walk-In Add GST Add PO Select Customer Add Customer" at bounding box center [216, 73] width 283 height 49
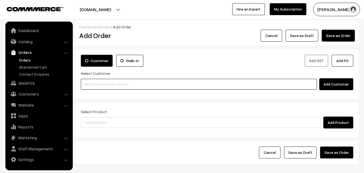
click at [98, 84] on input at bounding box center [199, 84] width 236 height 11
paste input "99416 78072"
click at [94, 85] on input "99416 78072" at bounding box center [199, 84] width 236 height 11
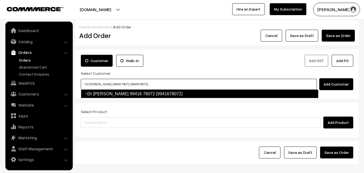
type input "~Dr R Srivathsan 99416 78072 [9941678072]"
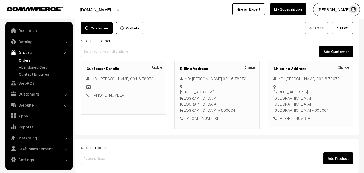
scroll to position [92, 0]
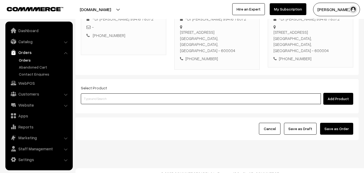
drag, startPoint x: 202, startPoint y: 93, endPoint x: 198, endPoint y: 92, distance: 3.8
click at [201, 93] on input at bounding box center [201, 98] width 240 height 11
click at [143, 93] on input at bounding box center [201, 98] width 240 height 11
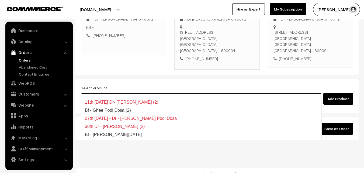
type input "Bf - Ghee Pongal"
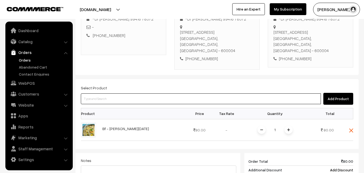
click at [105, 93] on input at bounding box center [201, 98] width 240 height 11
paste input "28th With Rice"
type input "28th With Rice"
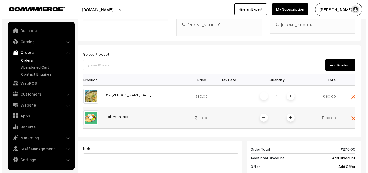
scroll to position [227, 0]
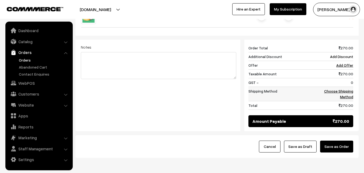
click at [352, 90] on link "Choose Shipping Method" at bounding box center [338, 94] width 29 height 10
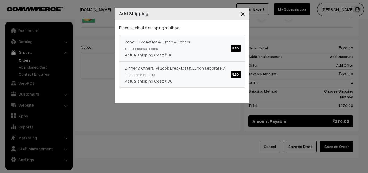
click at [242, 56] on link "Zone -1 Breakfast & Lunch & Others ₹.30 10 - 24 Business Hours Actual shipping …" at bounding box center [182, 48] width 126 height 26
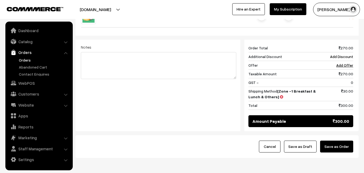
click at [330, 140] on button "Save as Order" at bounding box center [336, 146] width 33 height 12
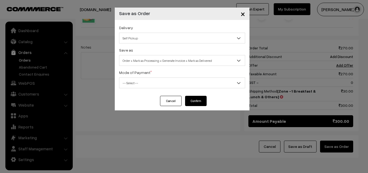
click at [171, 65] on span "Order + Mark as Processing + Generate Invoice + Mark as Delivered" at bounding box center [182, 60] width 126 height 9
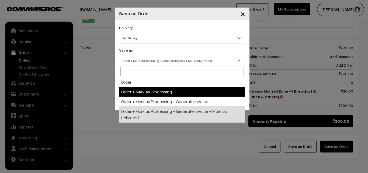
drag, startPoint x: 162, startPoint y: 95, endPoint x: 162, endPoint y: 100, distance: 5.7
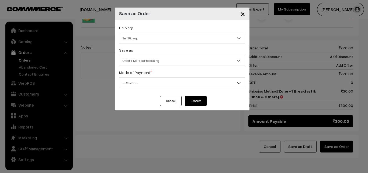
click at [161, 60] on span "Order + Mark as Processing" at bounding box center [182, 60] width 126 height 9
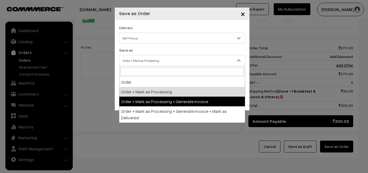
drag, startPoint x: 161, startPoint y: 99, endPoint x: 150, endPoint y: 76, distance: 25.1
select select "3"
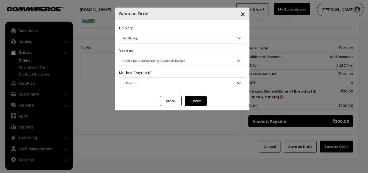
click at [150, 76] on div "Mode of Payment * -- Select -- COD Cash Cheque NEFT Online Payment DD Others --…" at bounding box center [182, 78] width 126 height 19
click at [148, 87] on span "-- Select --" at bounding box center [182, 82] width 126 height 9
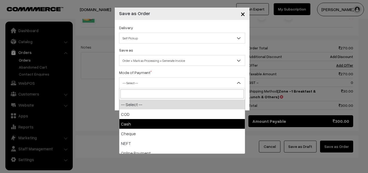
select select "2"
checkbox input "true"
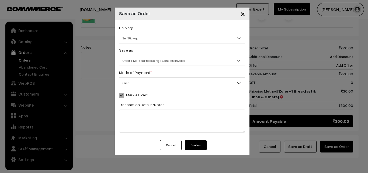
click at [194, 144] on button "Confirm" at bounding box center [196, 145] width 22 height 10
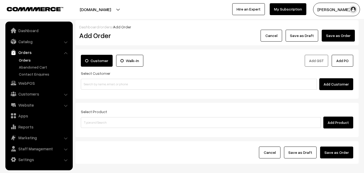
click at [25, 62] on link "Orders" at bounding box center [44, 60] width 53 height 6
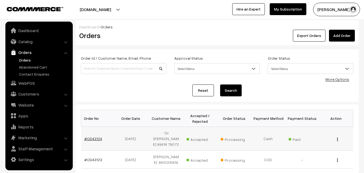
click at [94, 138] on link "#OD43124" at bounding box center [93, 138] width 18 height 5
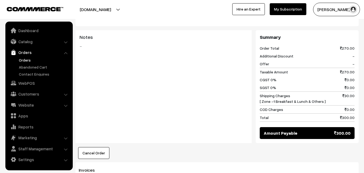
scroll to position [297, 0]
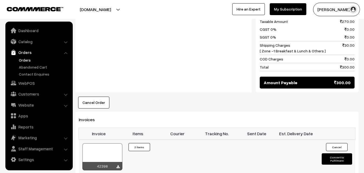
click at [101, 151] on div at bounding box center [102, 156] width 40 height 27
click at [28, 80] on link "WebPOS" at bounding box center [39, 83] width 64 height 10
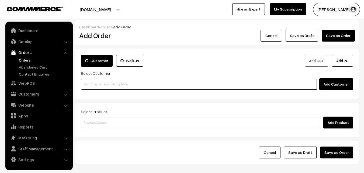
click at [102, 83] on input at bounding box center [199, 84] width 236 height 11
paste input "98805 47253"
click at [95, 84] on input "98805 47253" at bounding box center [199, 84] width 236 height 11
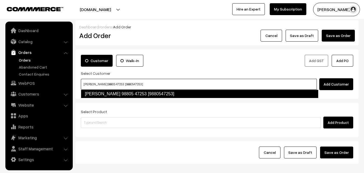
type input "Parvathy Venkatraman 98805 47253 [9880547253]"
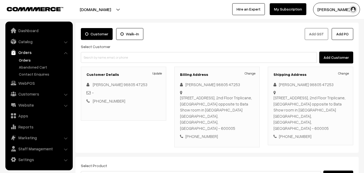
scroll to position [54, 0]
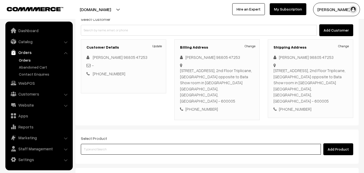
click at [138, 144] on input at bounding box center [201, 149] width 240 height 11
click at [137, 144] on input at bounding box center [201, 149] width 240 height 11
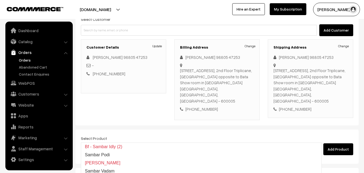
type input "28th Couple Pack - Kathirikkai Vendaikkai Sambar"
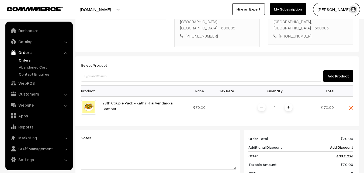
scroll to position [135, 0]
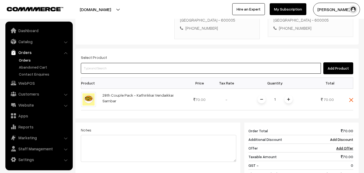
click at [223, 63] on input at bounding box center [201, 68] width 240 height 11
type input "koo"
click at [111, 63] on input at bounding box center [201, 68] width 240 height 11
type input "Bf - [PERSON_NAME][DATE]"
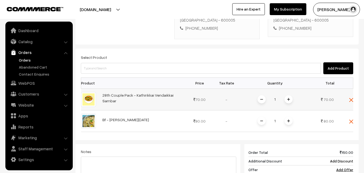
click at [350, 97] on span at bounding box center [351, 99] width 4 height 5
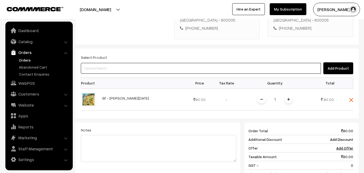
click at [219, 63] on input at bounding box center [201, 68] width 240 height 11
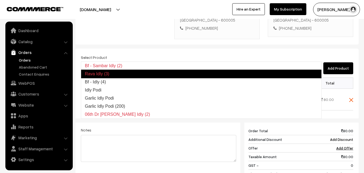
type input "Bf - Idly (4)"
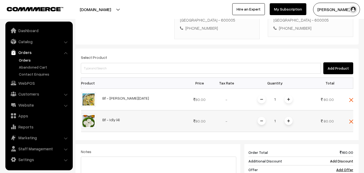
click at [292, 116] on div "1" at bounding box center [275, 120] width 40 height 9
click at [289, 98] on img at bounding box center [288, 99] width 3 height 3
click at [290, 117] on span at bounding box center [289, 121] width 8 height 8
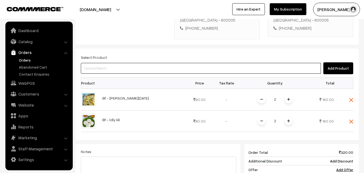
click at [255, 63] on input at bounding box center [201, 68] width 240 height 11
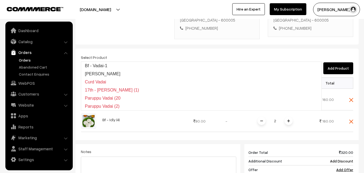
type input "Bf - Vadai-1"
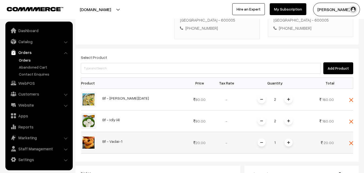
click at [275, 138] on input "1" at bounding box center [275, 142] width 11 height 9
type input "4"
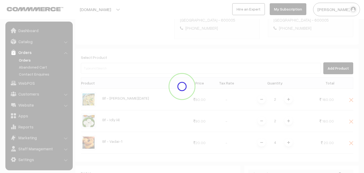
click at [275, 159] on div "Dashboard / orders / Add Order Add Order Cancel Save as Draft Save as Order Sav…" at bounding box center [216, 84] width 283 height 398
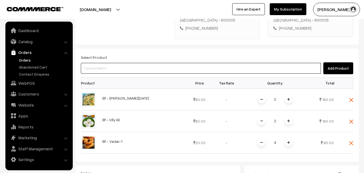
click at [167, 63] on input at bounding box center [201, 68] width 240 height 11
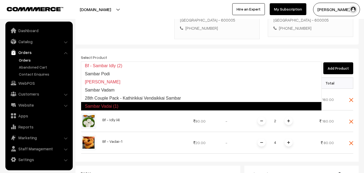
type input "28th Couple Pack - Kathirikkai Vendaikkai Sambar"
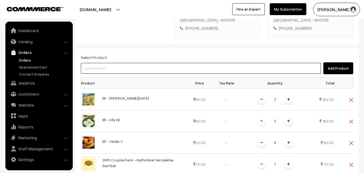
click at [178, 63] on input at bounding box center [201, 68] width 240 height 11
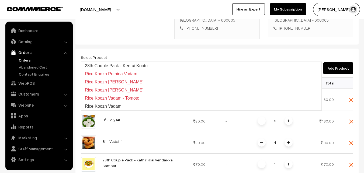
type input "28th Couple Pack - Keerai Kootu"
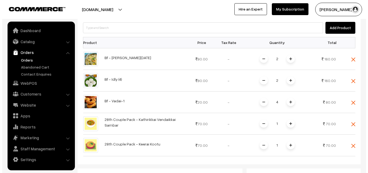
scroll to position [270, 0]
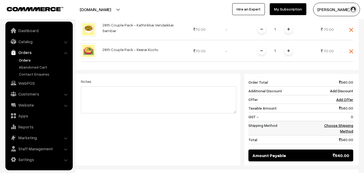
click at [349, 123] on link "Choose Shipping Method" at bounding box center [338, 128] width 29 height 10
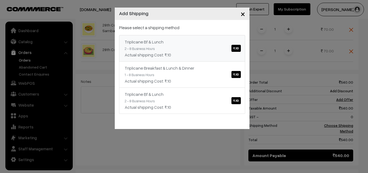
click at [224, 48] on link "Triplicane Bf & Lunch ₹.10 2 - 8 Business Hours Actual shipping Cost: ₹.10" at bounding box center [182, 48] width 126 height 26
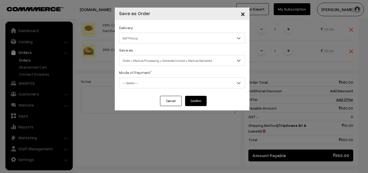
click at [162, 59] on span "Order + Mark as Processing + Generate Invoice + Mark as Delivered" at bounding box center [182, 60] width 126 height 9
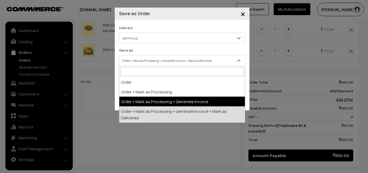
select select "3"
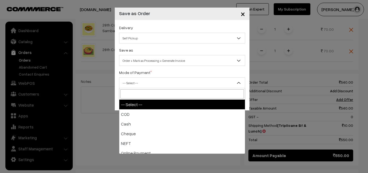
click at [138, 85] on span "-- Select --" at bounding box center [182, 82] width 126 height 9
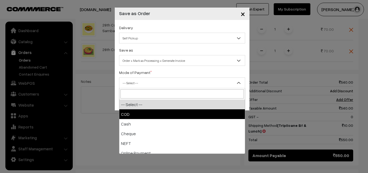
select select "1"
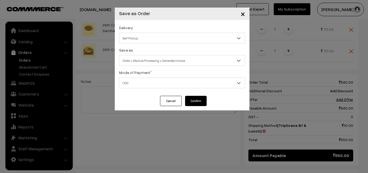
click at [201, 102] on button "Confirm" at bounding box center [196, 101] width 22 height 10
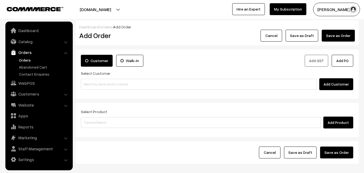
click at [28, 57] on link "Orders" at bounding box center [44, 60] width 53 height 6
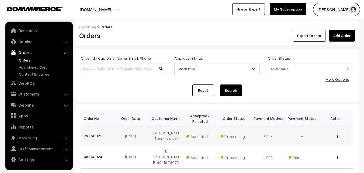
click at [95, 138] on link "#OD43125" at bounding box center [93, 135] width 18 height 5
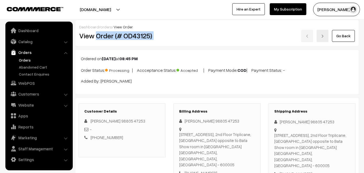
drag, startPoint x: 190, startPoint y: 38, endPoint x: 202, endPoint y: 36, distance: 11.8
click at [205, 36] on div "View Order (# OD43125) Go Back" at bounding box center [217, 36] width 284 height 12
copy div "Order (# OD43125)"
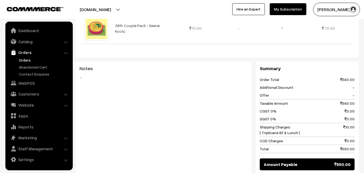
scroll to position [404, 0]
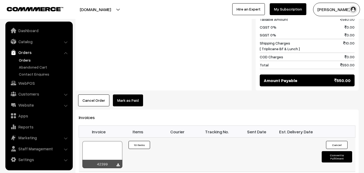
click at [100, 141] on div at bounding box center [102, 154] width 40 height 27
click at [25, 61] on link "Orders" at bounding box center [44, 60] width 53 height 6
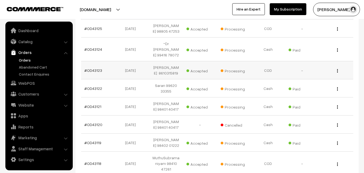
scroll to position [108, 0]
click at [26, 59] on link "Orders" at bounding box center [44, 60] width 53 height 6
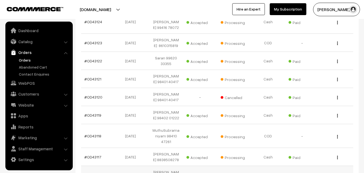
scroll to position [54, 0]
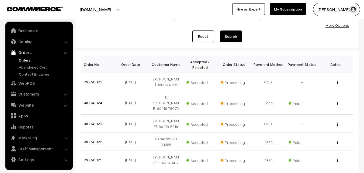
click at [30, 60] on link "Orders" at bounding box center [44, 60] width 53 height 6
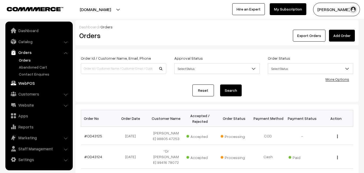
click at [30, 83] on link "WebPOS" at bounding box center [39, 83] width 64 height 10
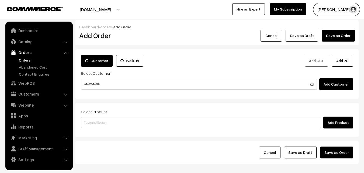
click at [94, 82] on input "94449 44483" at bounding box center [199, 84] width 236 height 11
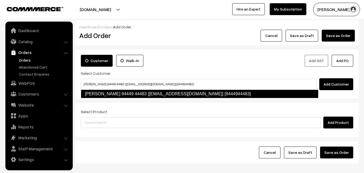
type input "Ranganathan 94449 44483 [Anna30@gmail.com] [9444944483]"
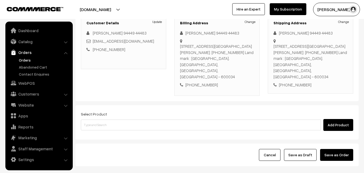
scroll to position [98, 0]
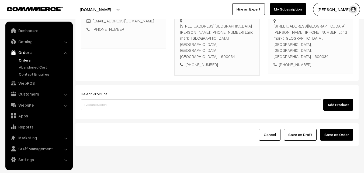
click at [141, 99] on div "Add Product" at bounding box center [217, 105] width 273 height 12
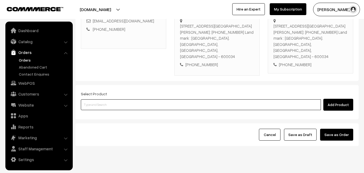
click at [141, 99] on input at bounding box center [201, 104] width 240 height 11
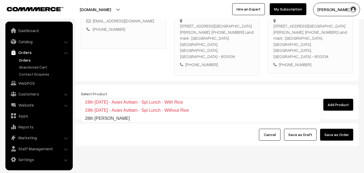
type input "28th Vangibath Sadam"
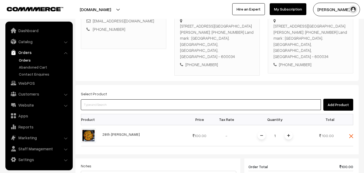
click at [141, 99] on input at bounding box center [201, 104] width 240 height 11
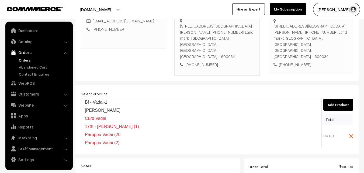
type input "Bf - Vadai-1"
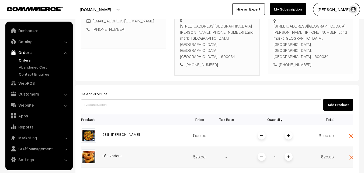
click at [291, 152] on div "1" at bounding box center [275, 156] width 40 height 9
click at [286, 153] on span at bounding box center [289, 157] width 8 height 8
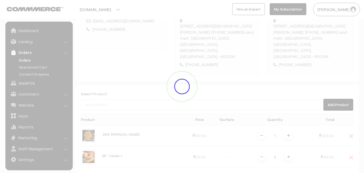
click at [290, 144] on div at bounding box center [182, 86] width 364 height 173
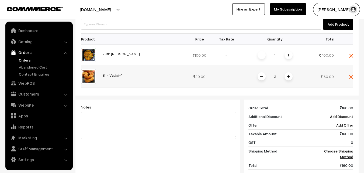
scroll to position [206, 0]
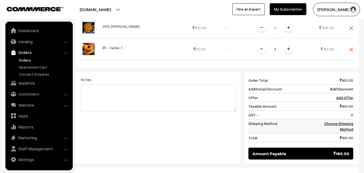
click at [345, 119] on td "Choose Shipping Method" at bounding box center [336, 126] width 33 height 14
click at [350, 121] on link "Choose Shipping Method" at bounding box center [338, 126] width 29 height 10
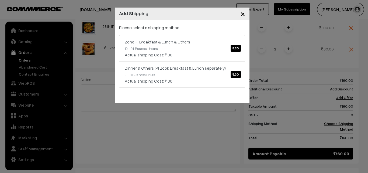
click at [219, 55] on div "Actual shipping Cost: ₹.30" at bounding box center [182, 54] width 115 height 6
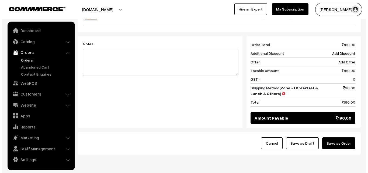
scroll to position [250, 0]
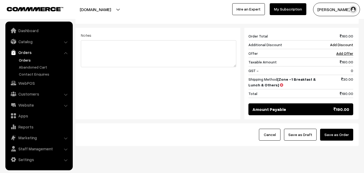
click at [338, 123] on div "Cancel Save as Draft Save as Order" at bounding box center [216, 134] width 283 height 23
click at [339, 129] on button "Save as Order" at bounding box center [336, 135] width 33 height 12
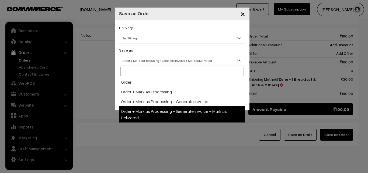
click at [182, 62] on span "Order + Mark as Processing + Generate Invoice + Mark as Delivered" at bounding box center [182, 60] width 126 height 9
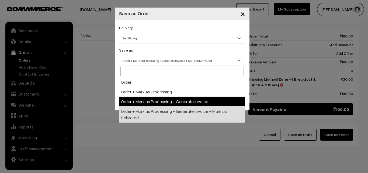
select select "3"
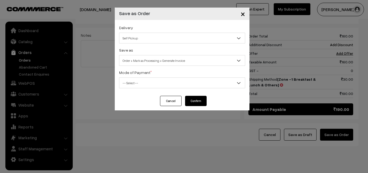
click at [157, 81] on span "-- Select --" at bounding box center [182, 82] width 126 height 9
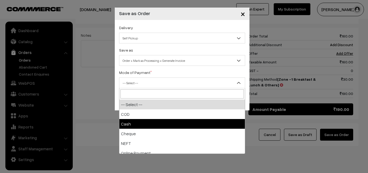
select select "2"
checkbox input "true"
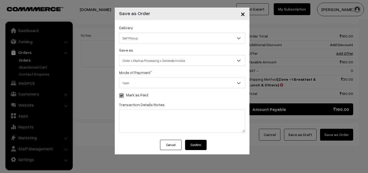
click at [194, 146] on button "Confirm" at bounding box center [196, 145] width 22 height 10
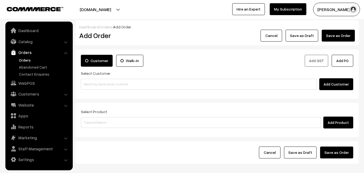
click at [20, 60] on link "Orders" at bounding box center [44, 60] width 53 height 6
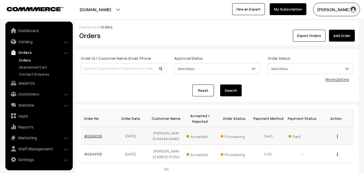
click at [97, 136] on link "#OD43126" at bounding box center [93, 135] width 18 height 5
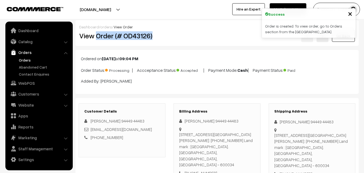
click at [158, 42] on div "View Order (# OD43126)" at bounding box center [122, 36] width 95 height 12
copy h2 "Order (# OD43126)"
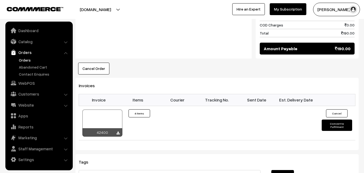
scroll to position [377, 0]
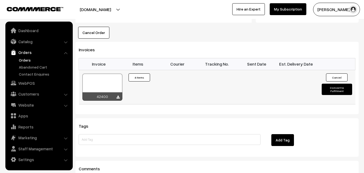
click at [97, 74] on div at bounding box center [102, 87] width 40 height 27
